Goal: Task Accomplishment & Management: Manage account settings

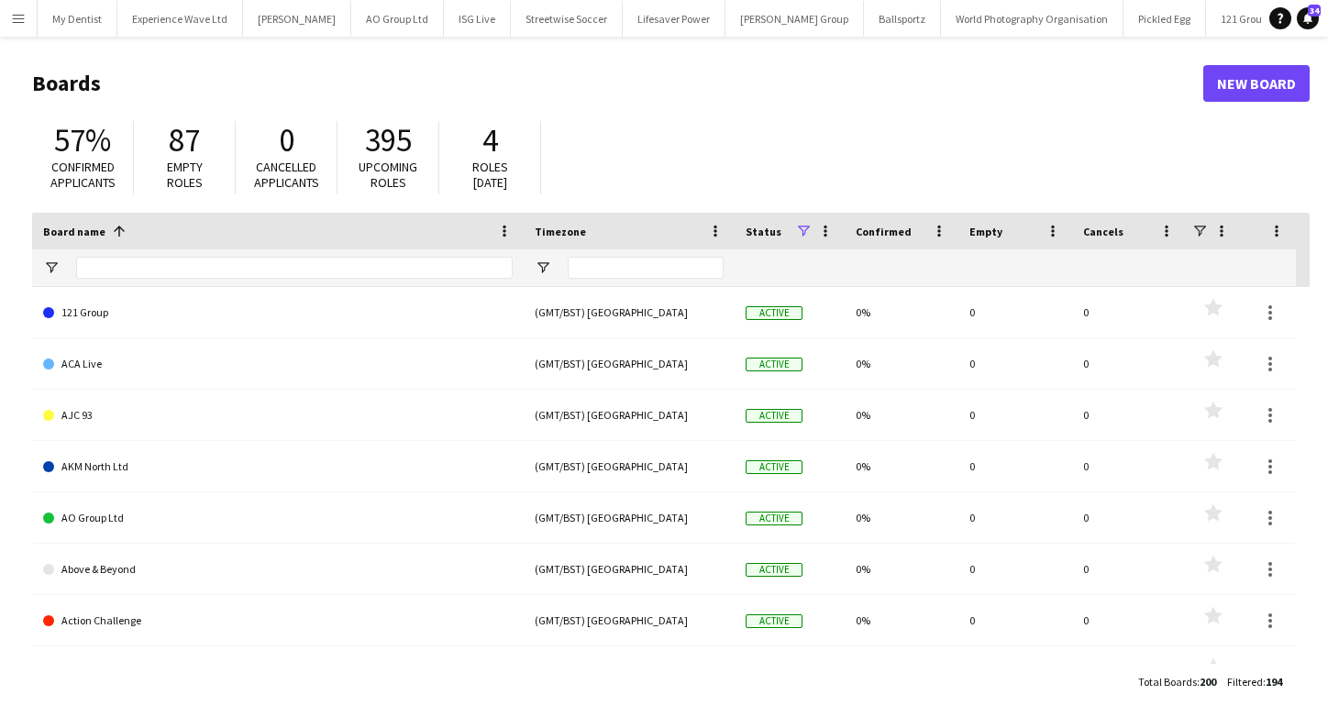
click at [28, 19] on button "Menu" at bounding box center [18, 18] width 37 height 37
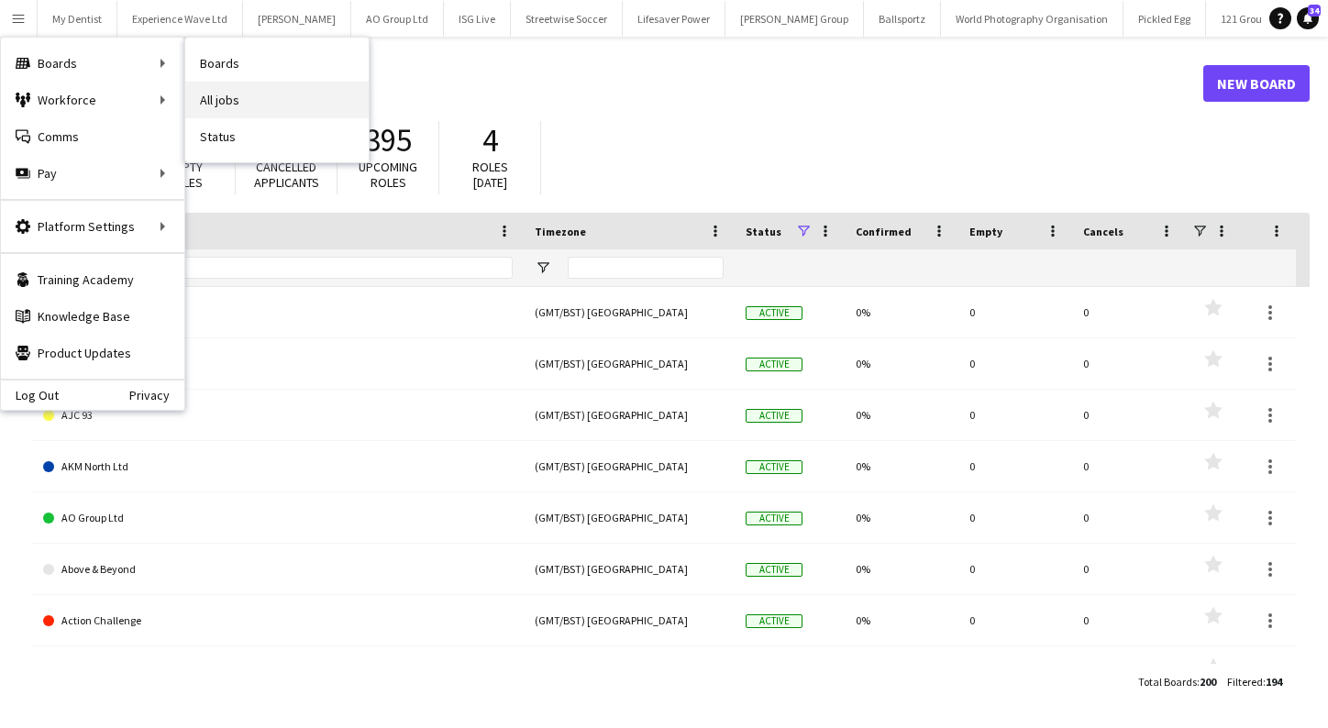
click at [230, 93] on link "All jobs" at bounding box center [276, 100] width 183 height 37
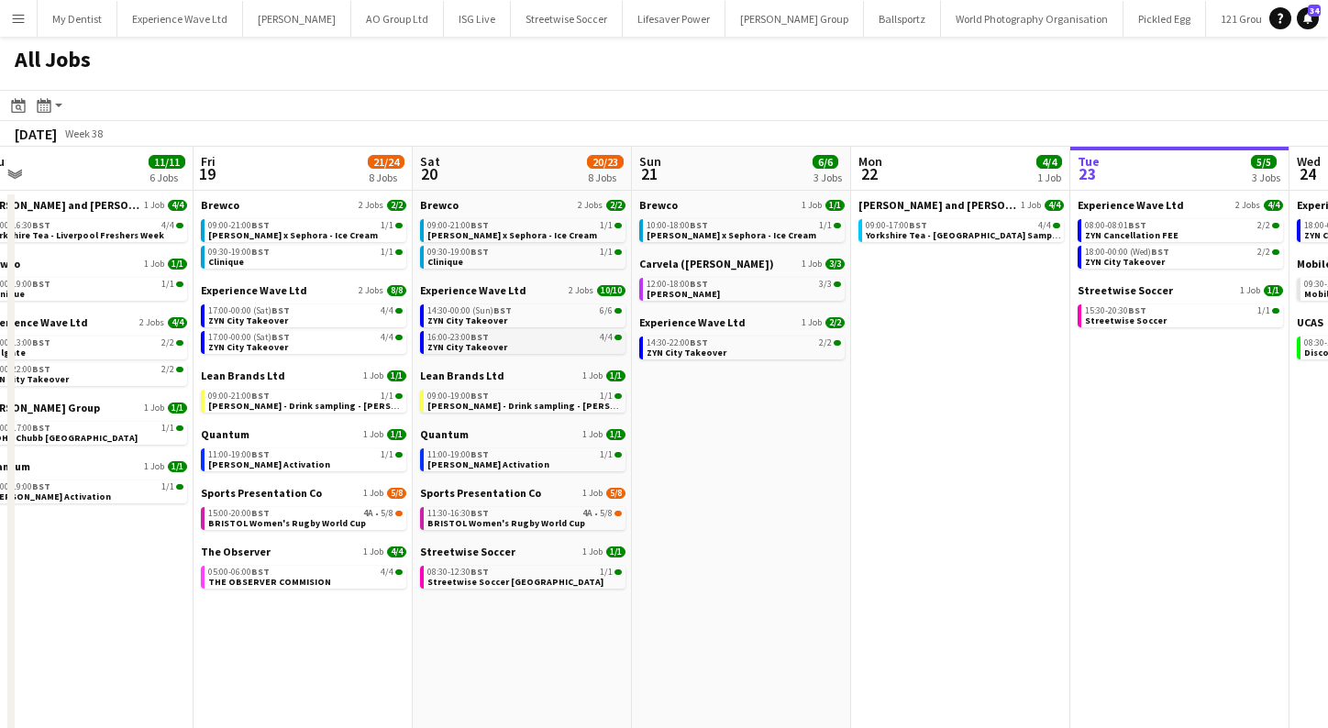
scroll to position [0, 892]
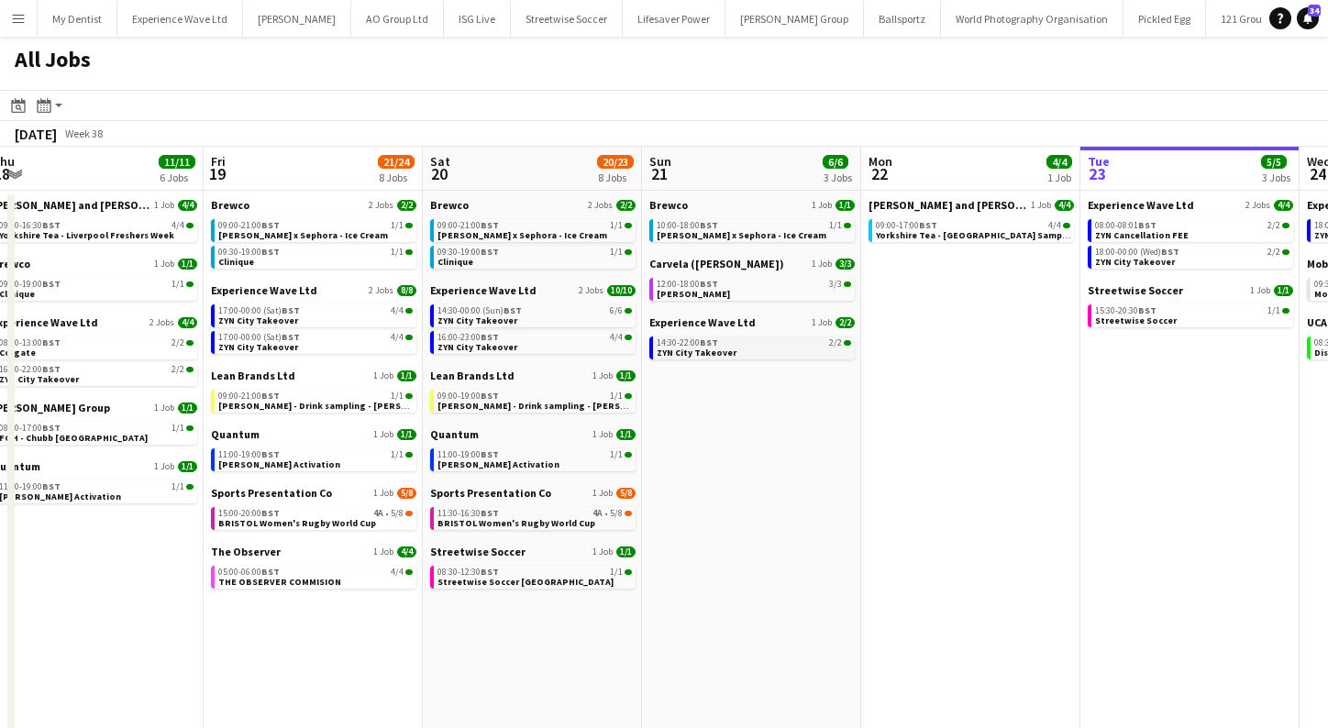
click at [706, 348] on span "ZYN City Takeover" at bounding box center [696, 353] width 80 height 12
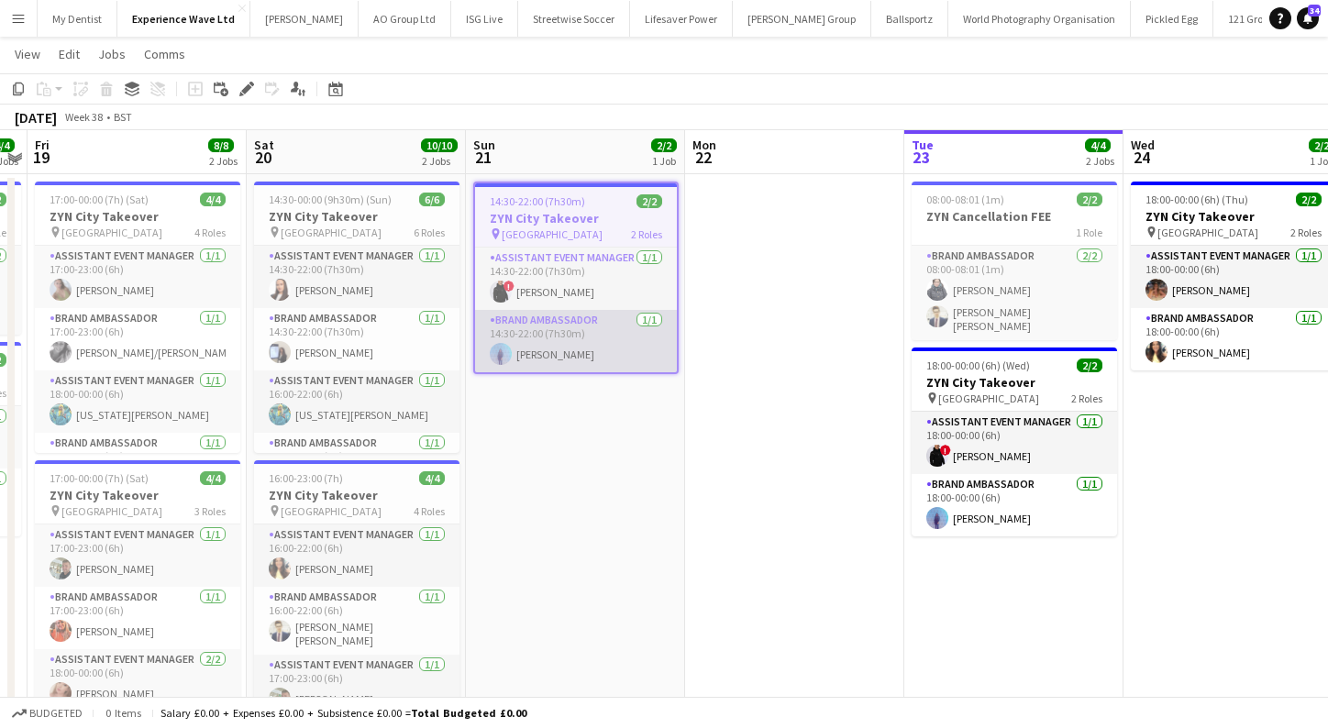
scroll to position [34, 0]
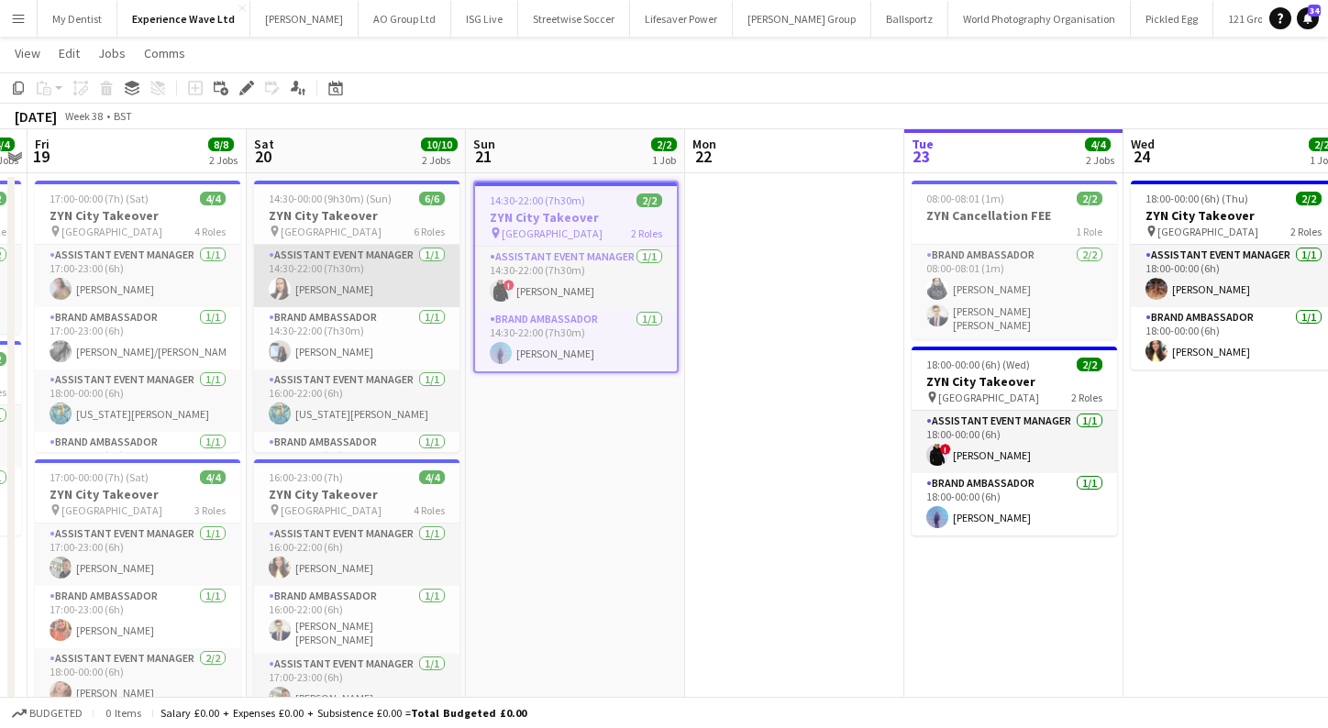
click at [360, 277] on app-card-role "Assistant Event Manager [DATE] 14:30-22:00 (7h30m) [PERSON_NAME]" at bounding box center [356, 276] width 205 height 62
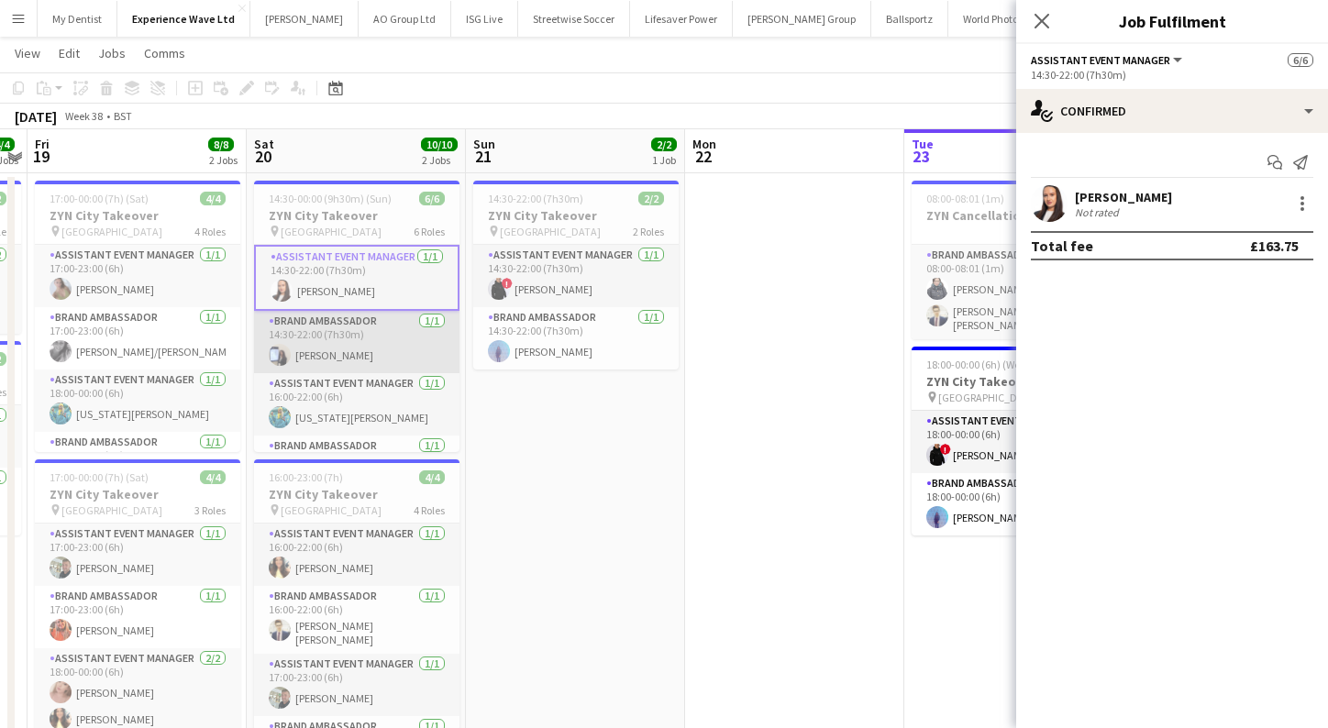
click at [344, 349] on app-card-role "Brand Ambassador [DATE] 14:30-22:00 (7h30m) [PERSON_NAME]" at bounding box center [356, 342] width 205 height 62
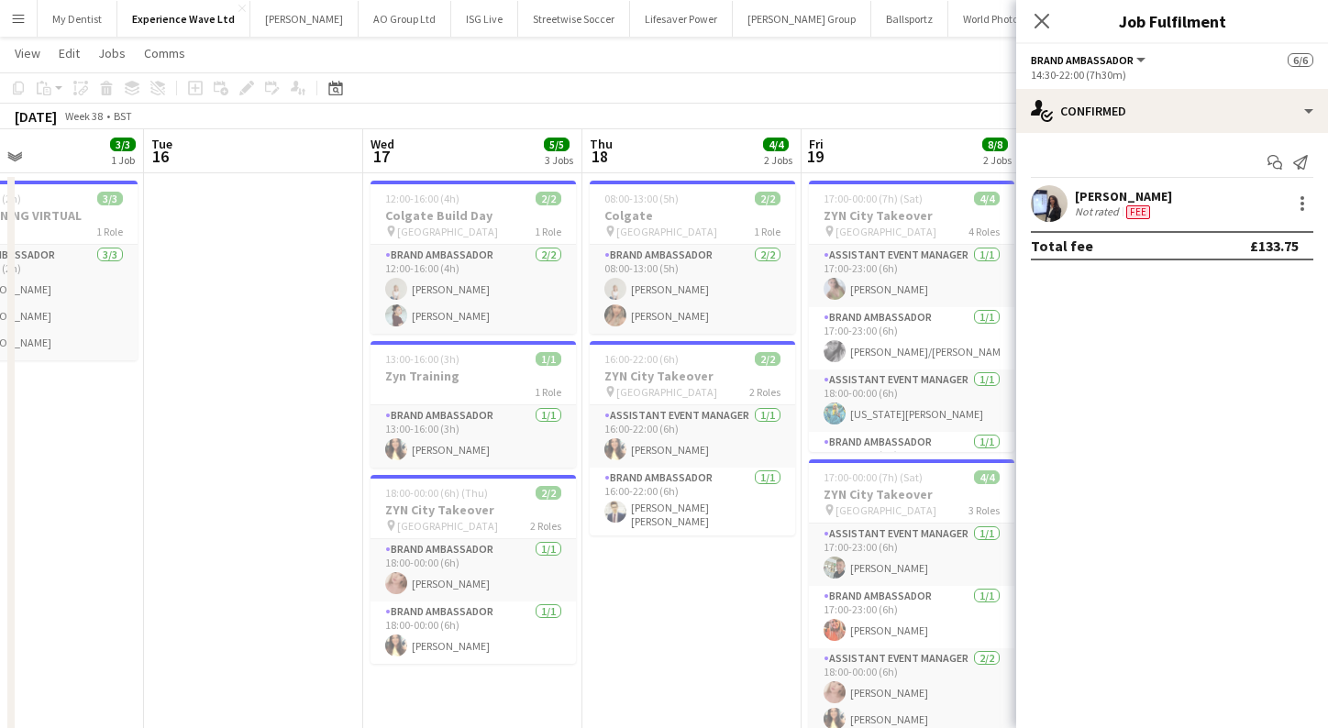
scroll to position [0, 442]
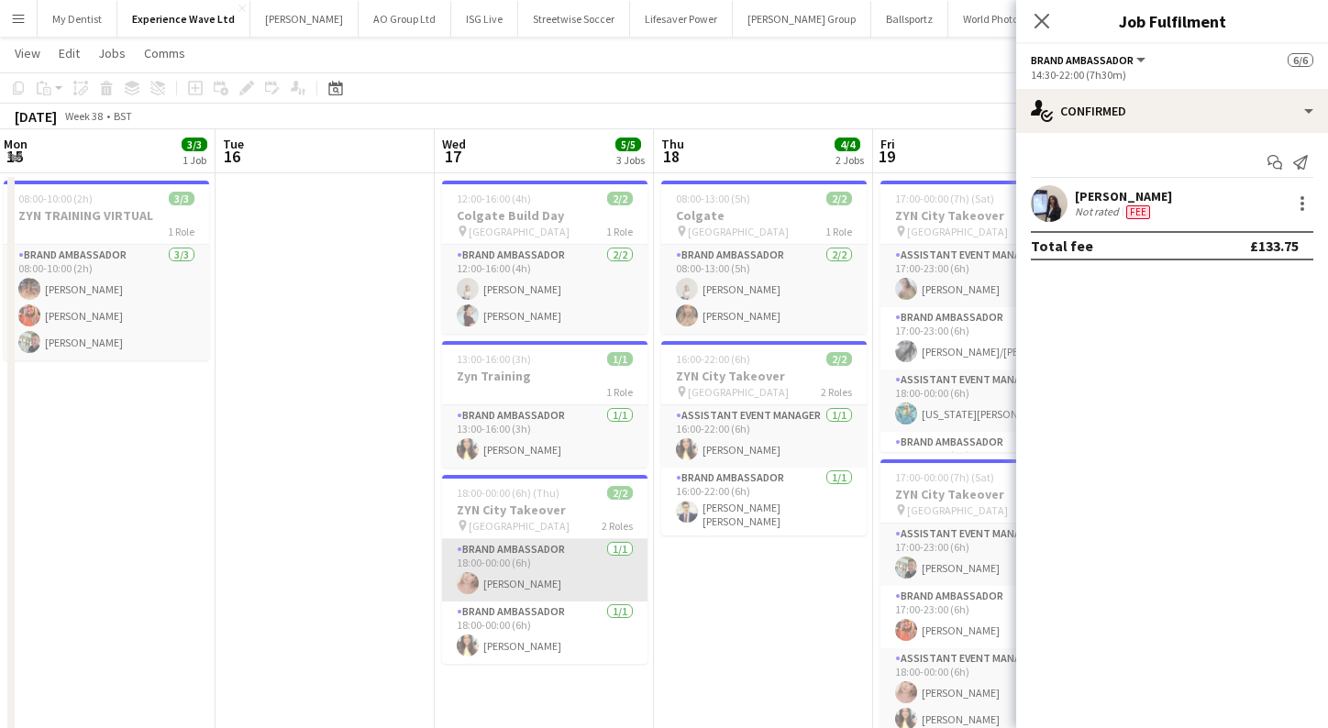
click at [533, 561] on app-card-role "Brand Ambassador [DATE] 18:00-00:00 (6h) [PERSON_NAME]" at bounding box center [544, 570] width 205 height 62
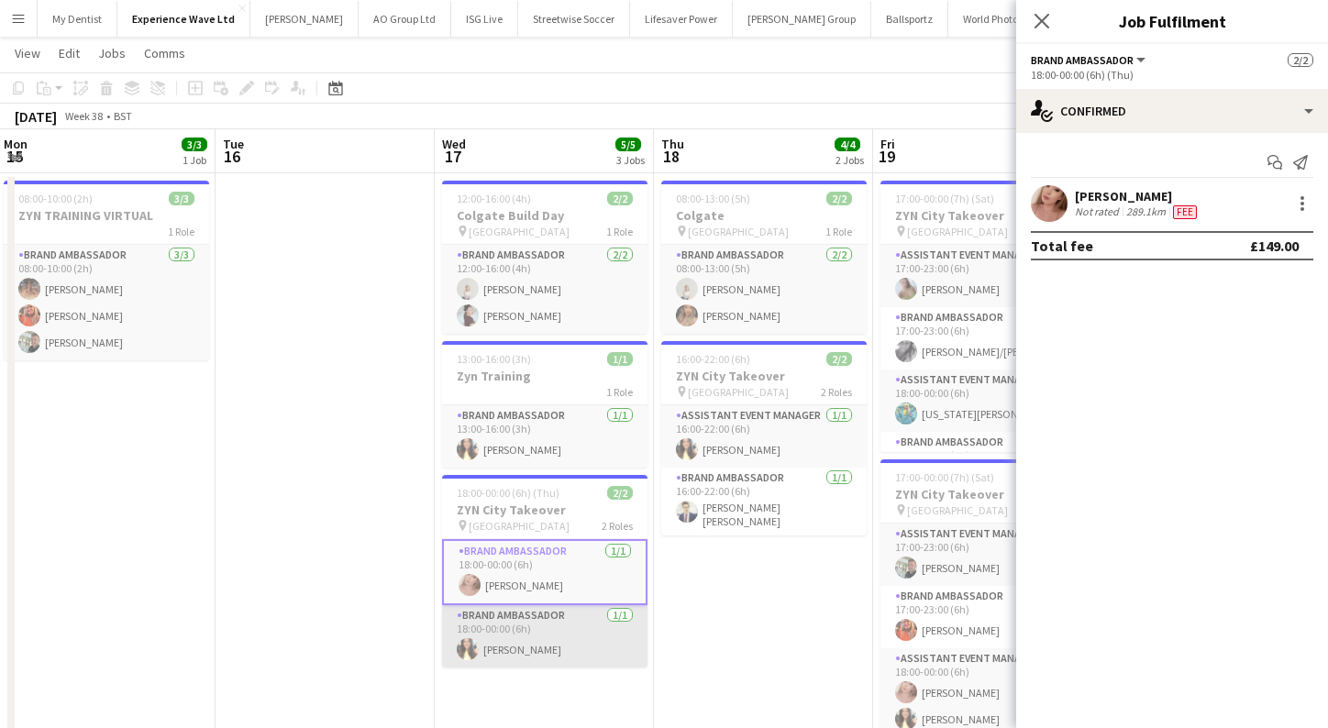
click at [525, 627] on app-card-role "Brand Ambassador [DATE] 18:00-00:00 (6h) [PERSON_NAME]" at bounding box center [544, 636] width 205 height 62
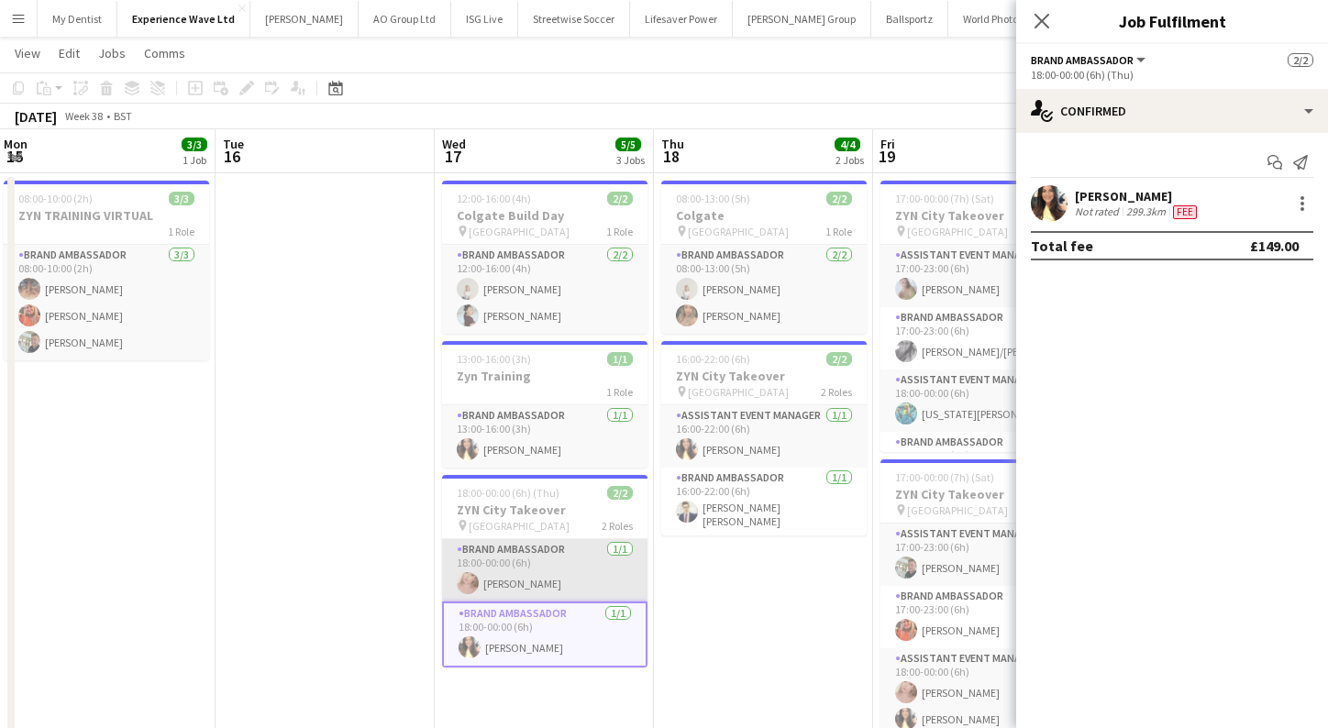
click at [534, 569] on app-card-role "Brand Ambassador [DATE] 18:00-00:00 (6h) [PERSON_NAME]" at bounding box center [544, 570] width 205 height 62
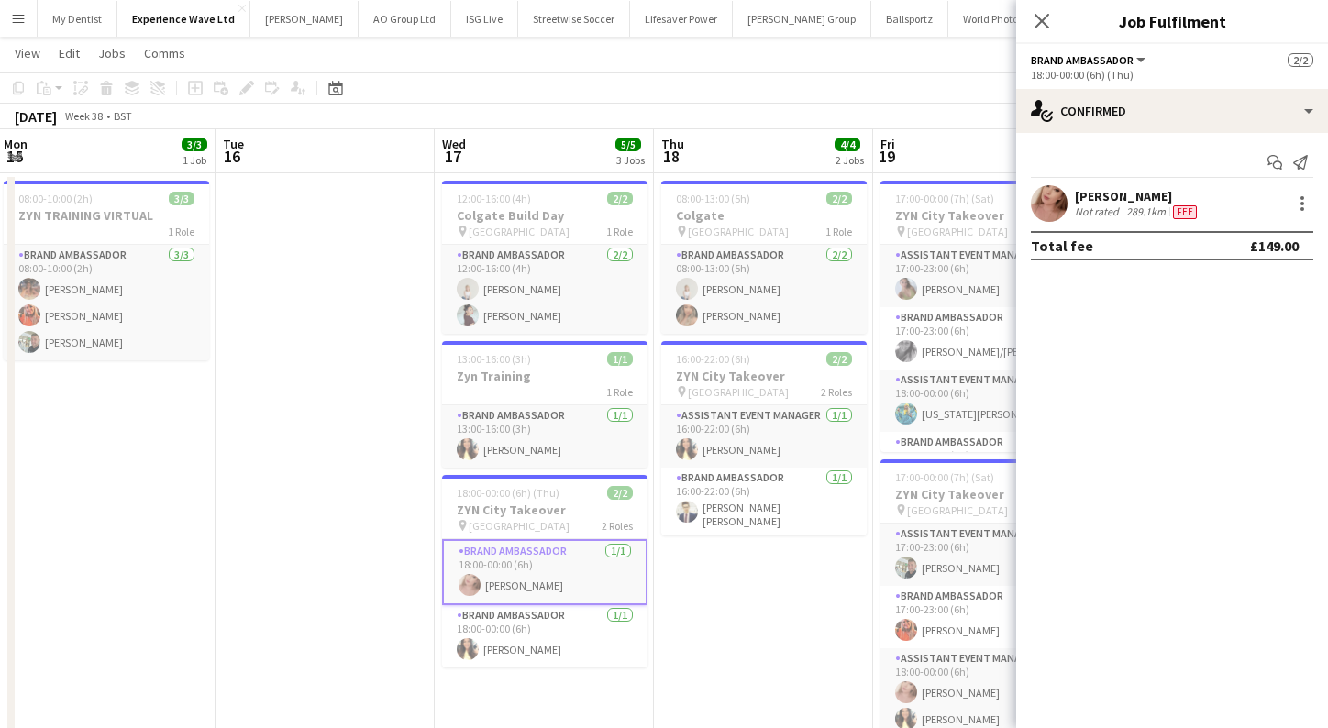
scroll to position [0, 461]
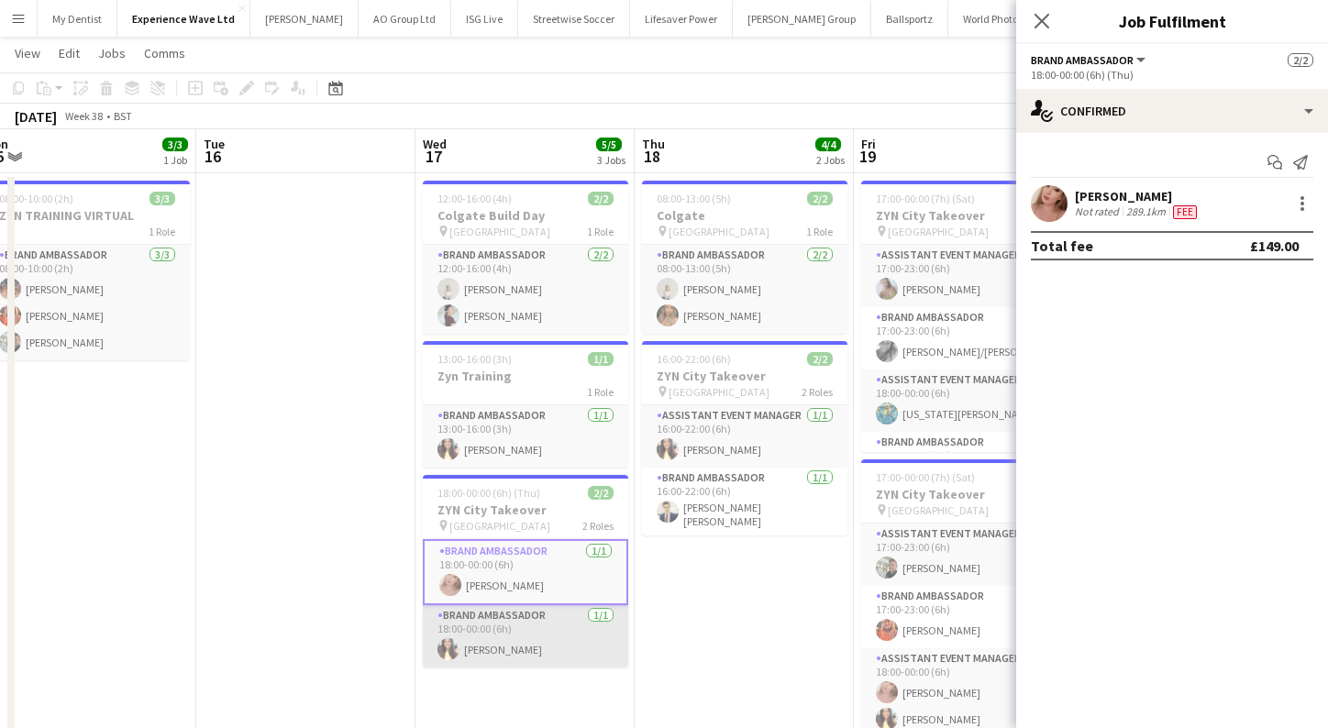
click at [530, 633] on app-card-role "Brand Ambassador [DATE] 18:00-00:00 (6h) [PERSON_NAME]" at bounding box center [525, 636] width 205 height 62
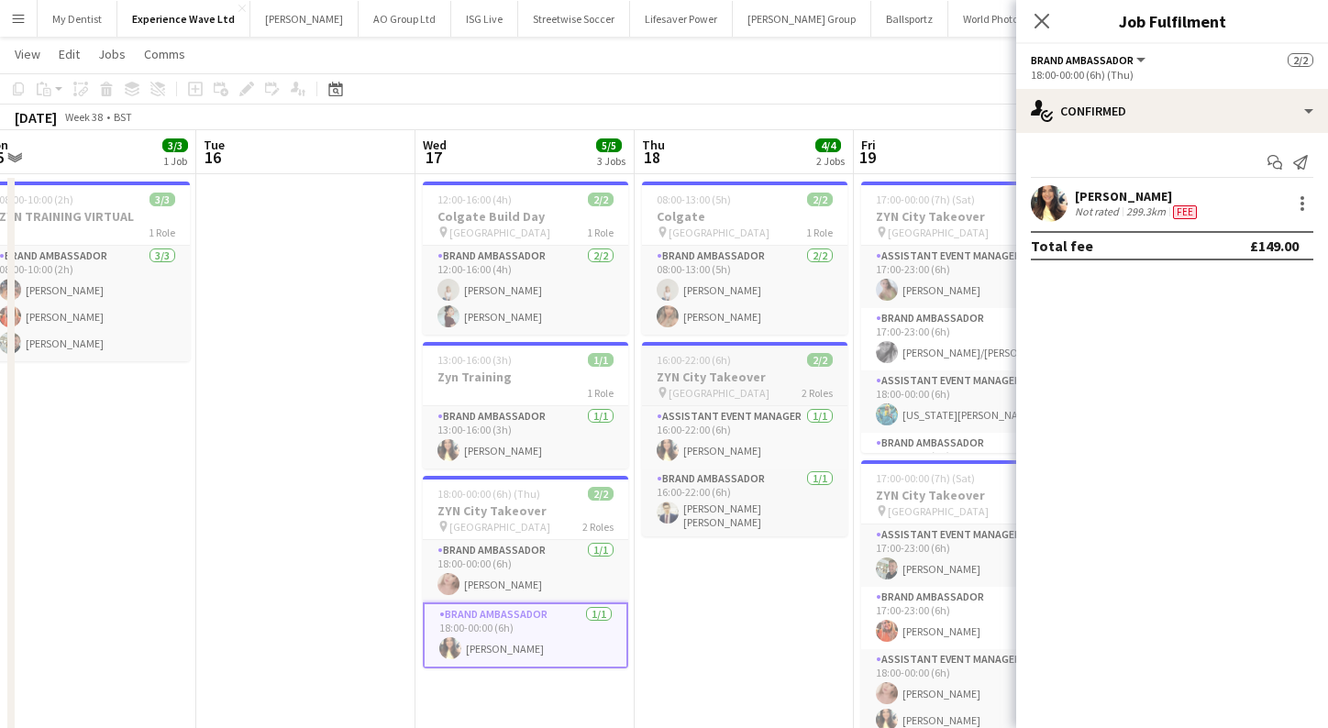
scroll to position [29, 0]
